Goal: Navigation & Orientation: Find specific page/section

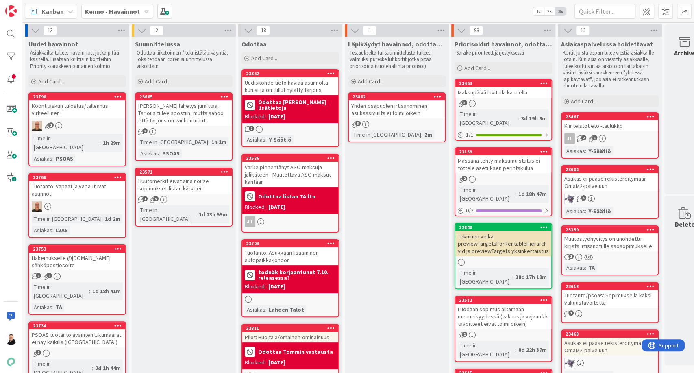
click at [120, 11] on b "Kenno - Havainnot" at bounding box center [112, 11] width 55 height 8
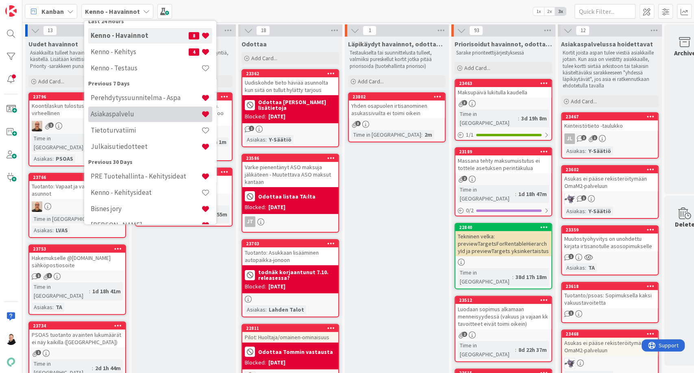
scroll to position [135, 0]
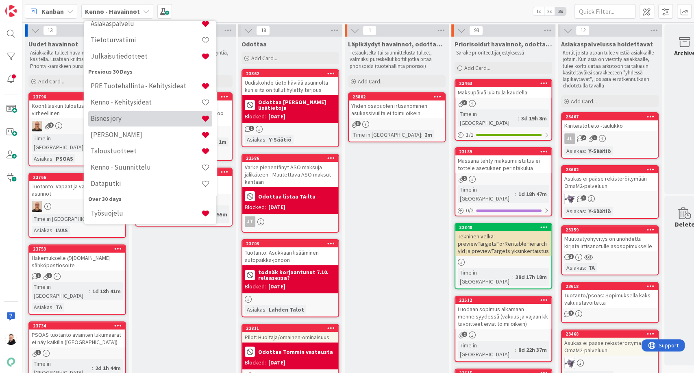
click at [117, 122] on h4 "Bisnes jory" at bounding box center [146, 119] width 111 height 8
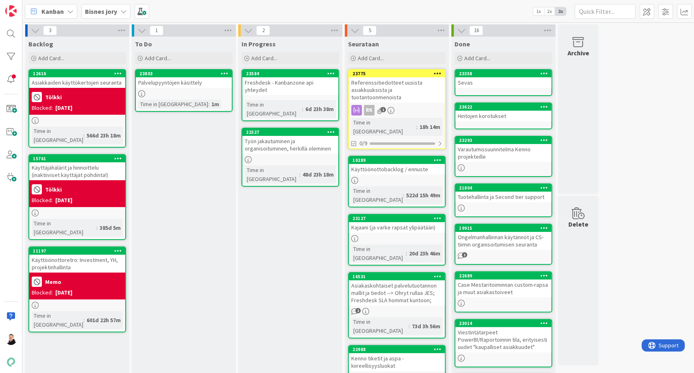
click at [387, 353] on div "Kenno tiketit ja aspa - kiireellisyysluokat" at bounding box center [397, 362] width 96 height 18
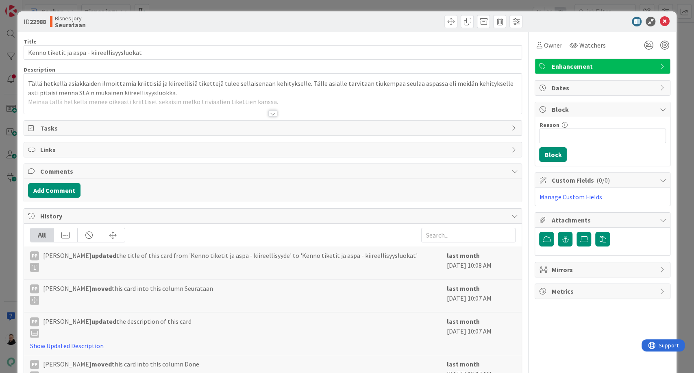
click at [272, 113] on div at bounding box center [273, 113] width 9 height 7
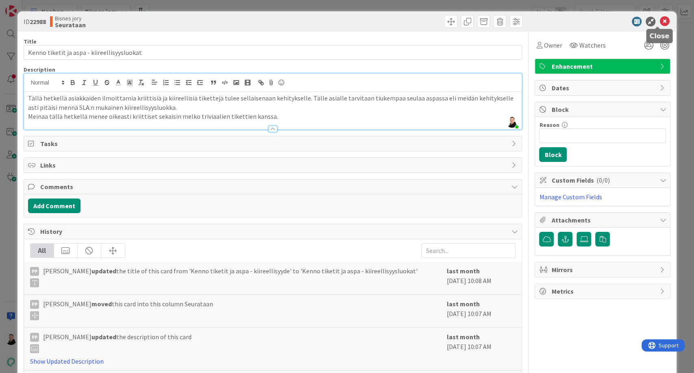
click at [660, 20] on icon at bounding box center [665, 22] width 10 height 10
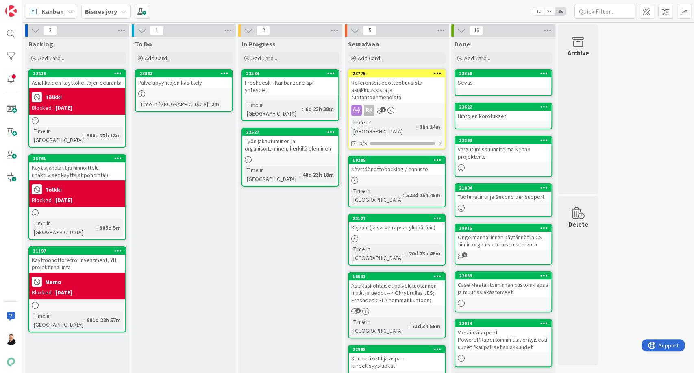
click at [393, 280] on div "Asiakaskohtaiset palvelutuotannon mallit ja tiedot --> Ohryt rullaa JES; Freshd…" at bounding box center [397, 292] width 96 height 25
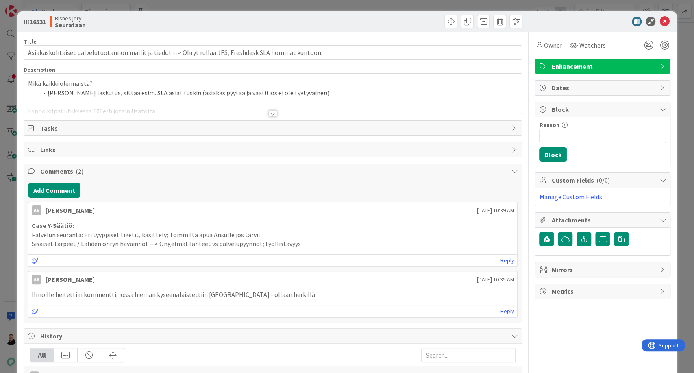
click at [272, 114] on div at bounding box center [273, 113] width 9 height 7
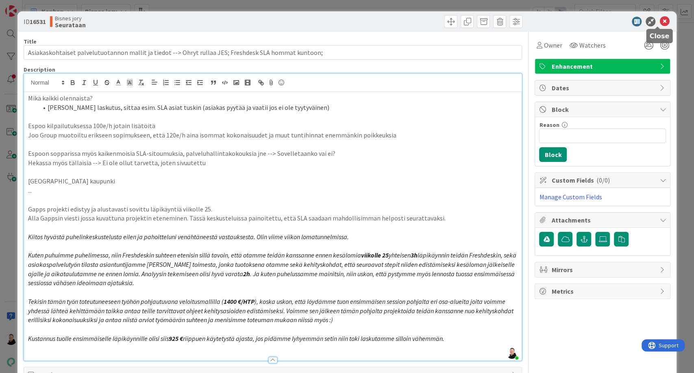
click at [660, 19] on icon at bounding box center [665, 22] width 10 height 10
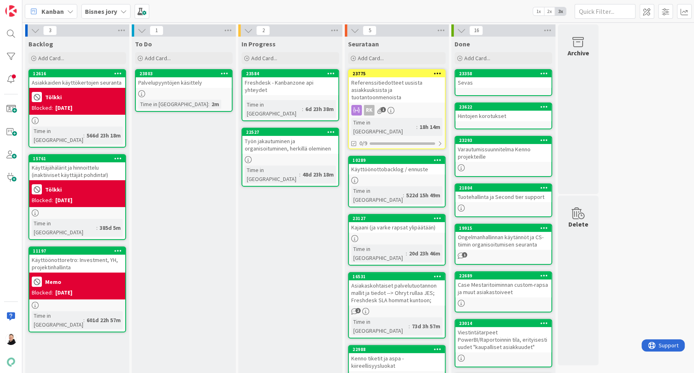
click at [385, 82] on div "Referenssitiedotteet uusista asiakkuuksista ja tuotantoonmenoista" at bounding box center [397, 89] width 96 height 25
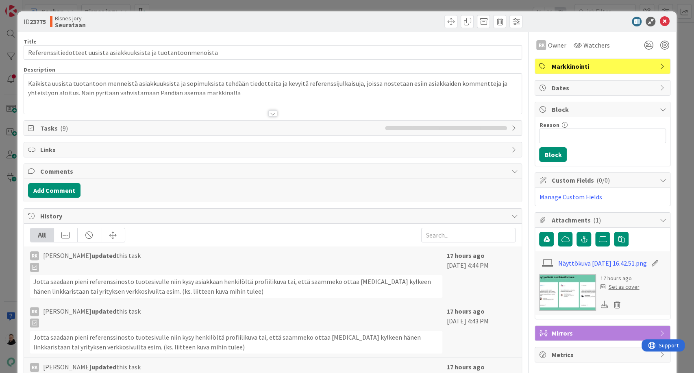
click at [269, 111] on div at bounding box center [273, 113] width 9 height 7
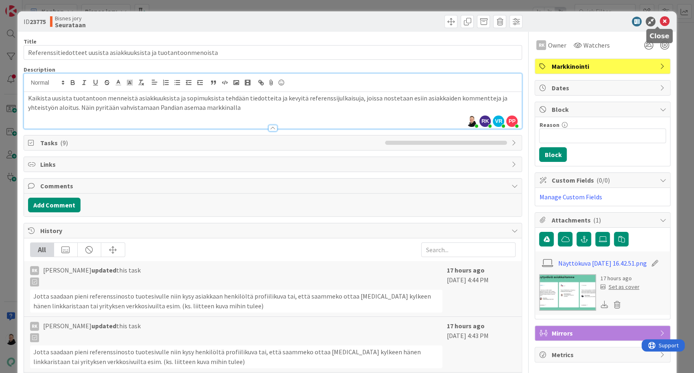
click at [660, 23] on icon at bounding box center [665, 22] width 10 height 10
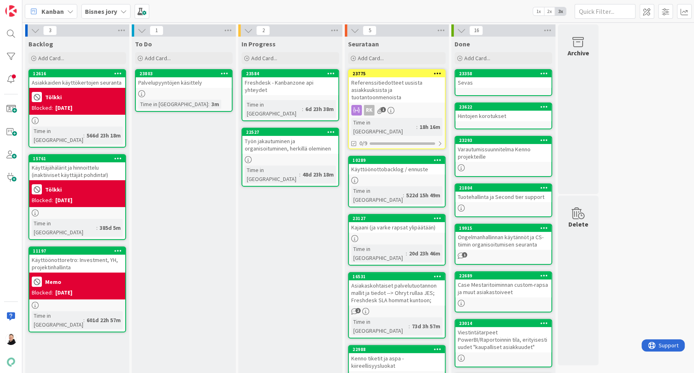
click at [380, 85] on div "Referenssitiedotteet uusista asiakkuuksista ja tuotantoonmenoista" at bounding box center [397, 89] width 96 height 25
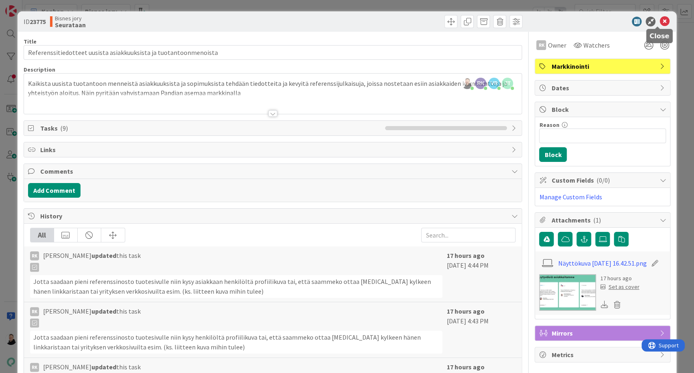
click at [660, 20] on icon at bounding box center [665, 22] width 10 height 10
